Goal: Task Accomplishment & Management: Use online tool/utility

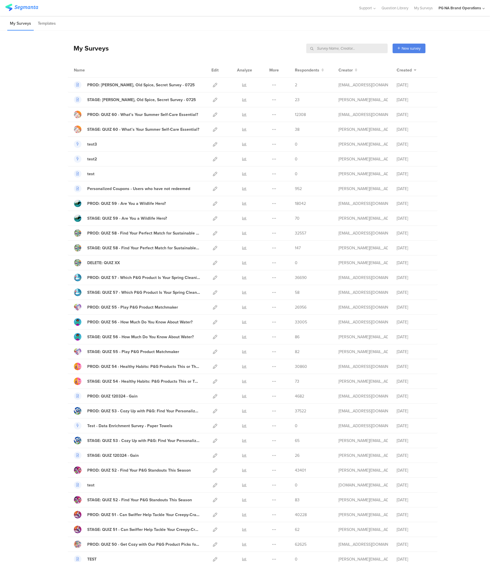
click at [358, 47] on input "text" at bounding box center [346, 49] width 81 height 10
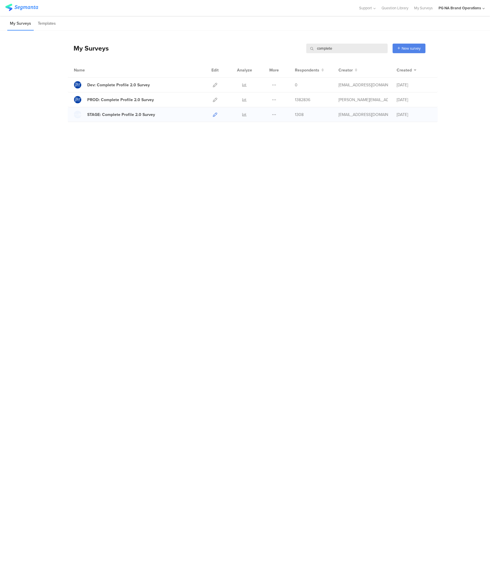
type input "complete"
click at [214, 116] on icon at bounding box center [215, 114] width 4 height 4
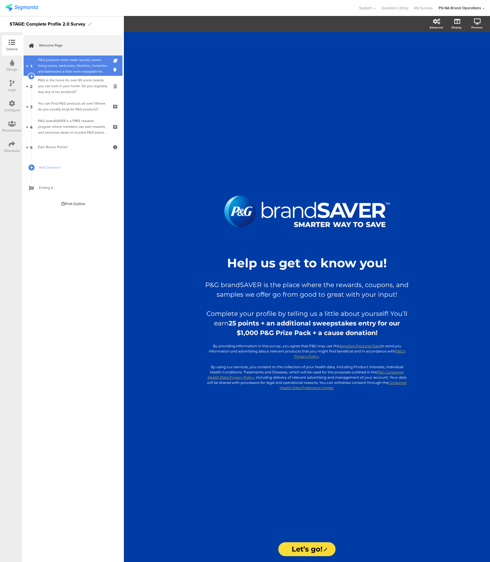
click at [83, 69] on div "P&G products have made laundry rooms, living rooms, bedrooms, kitchens, nurseri…" at bounding box center [72, 65] width 69 height 17
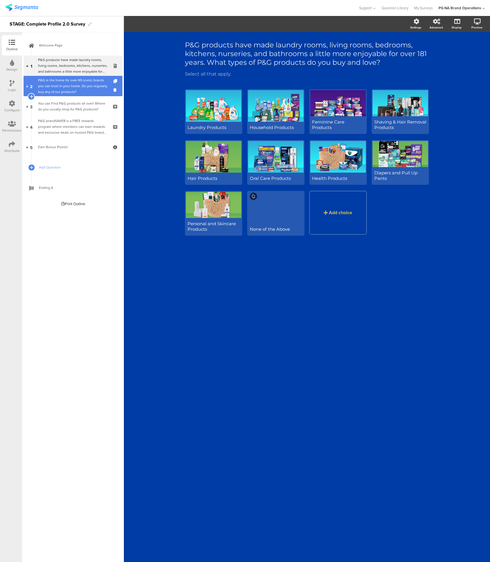
click at [83, 90] on div "P&G is the home for over 65 iconic brands you can trust in your home. Do you re…" at bounding box center [72, 85] width 69 height 17
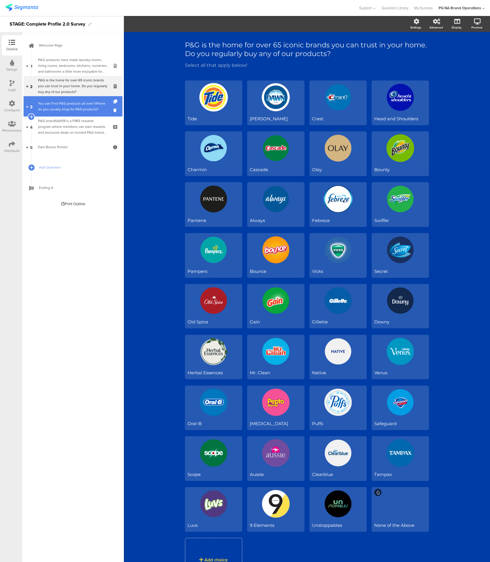
click at [78, 103] on div "You can Find P&G products all over! Where do you usually shop for P&G products?" at bounding box center [72, 107] width 69 height 12
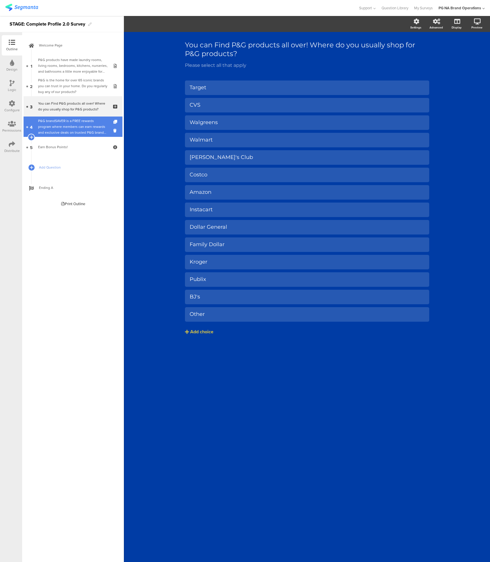
click at [78, 123] on div "P&G brandSAVER is a FREE rewards program where members can earn rewards and exc…" at bounding box center [72, 126] width 69 height 17
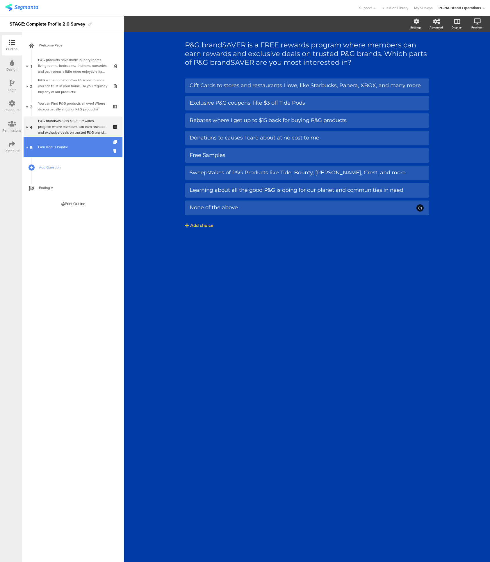
click at [81, 147] on div "Earn Bonus Points!" at bounding box center [72, 147] width 69 height 6
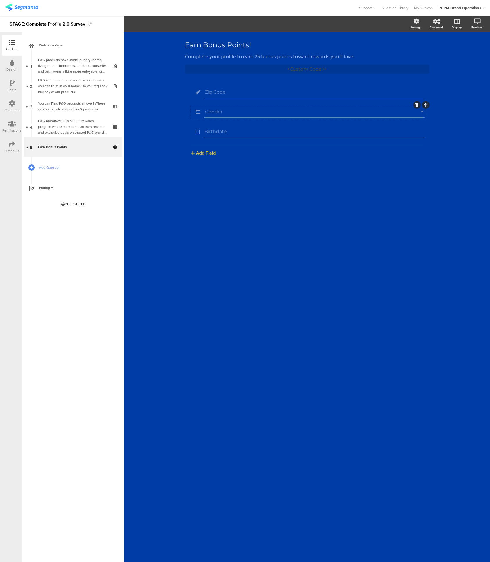
click at [209, 110] on input "Gender" at bounding box center [313, 112] width 216 height 6
click at [207, 129] on input "Birthdate" at bounding box center [313, 132] width 219 height 6
click at [196, 128] on icon at bounding box center [198, 132] width 12 height 8
click at [198, 128] on icon at bounding box center [198, 132] width 12 height 8
click at [241, 130] on div "Birthdate" at bounding box center [313, 132] width 221 height 12
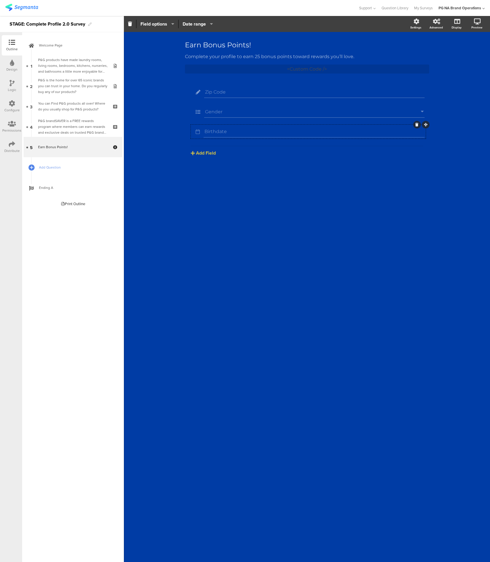
click at [212, 24] on icon "button" at bounding box center [210, 24] width 6 height 5
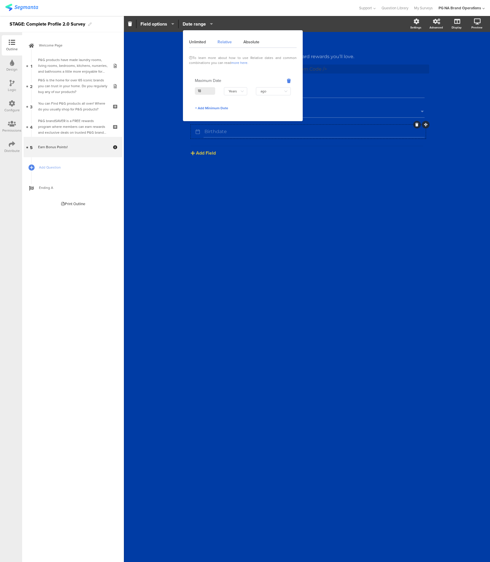
click at [211, 25] on icon "button" at bounding box center [210, 24] width 6 height 5
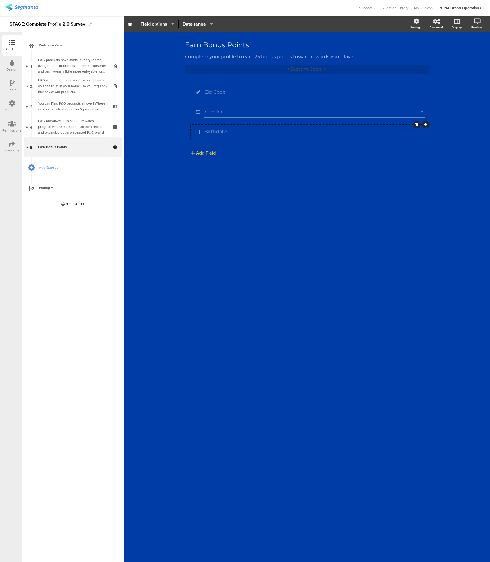
click at [173, 24] on icon "button" at bounding box center [171, 24] width 6 height 5
click at [9, 67] on div "Design" at bounding box center [11, 69] width 11 height 5
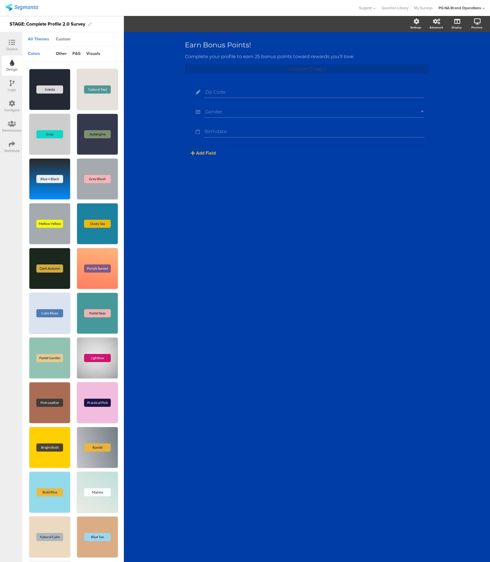
click at [64, 40] on div "Custom" at bounding box center [63, 40] width 20 height 10
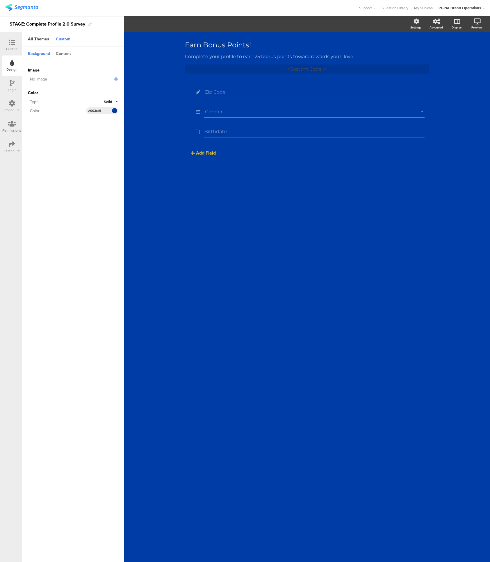
click at [66, 53] on div "Content" at bounding box center [63, 54] width 21 height 10
click at [47, 52] on div "Background" at bounding box center [39, 54] width 28 height 10
click at [60, 53] on div "Content" at bounding box center [63, 54] width 21 height 10
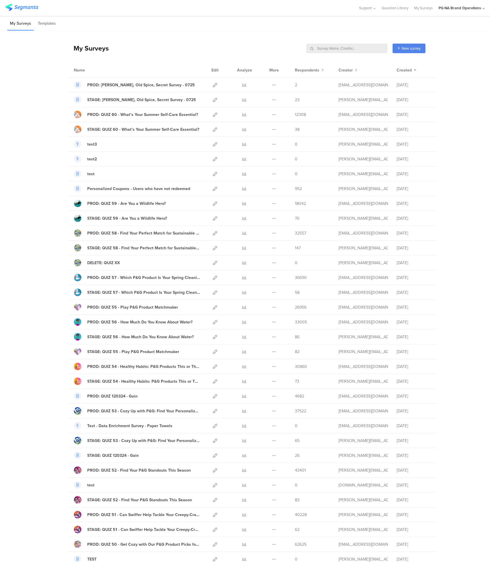
click at [371, 48] on input "text" at bounding box center [346, 49] width 81 height 10
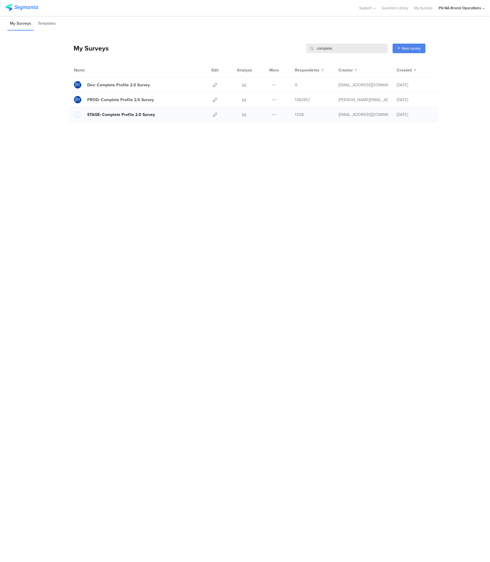
type input "complete"
click at [79, 116] on div at bounding box center [78, 115] width 8 height 8
click at [79, 85] on div at bounding box center [78, 85] width 8 height 8
